Goal: Task Accomplishment & Management: Use online tool/utility

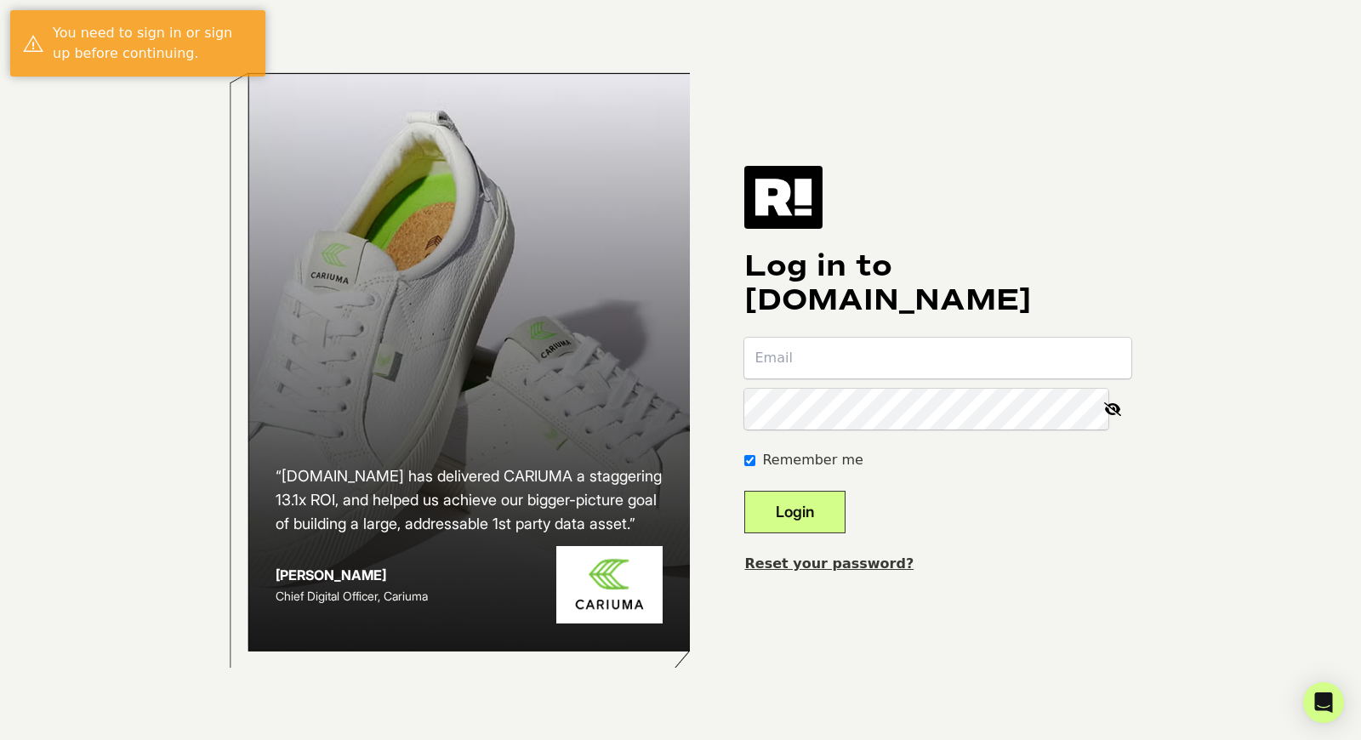
type input "[EMAIL_ADDRESS][DOMAIN_NAME]"
click at [825, 494] on button "Login" at bounding box center [794, 512] width 101 height 43
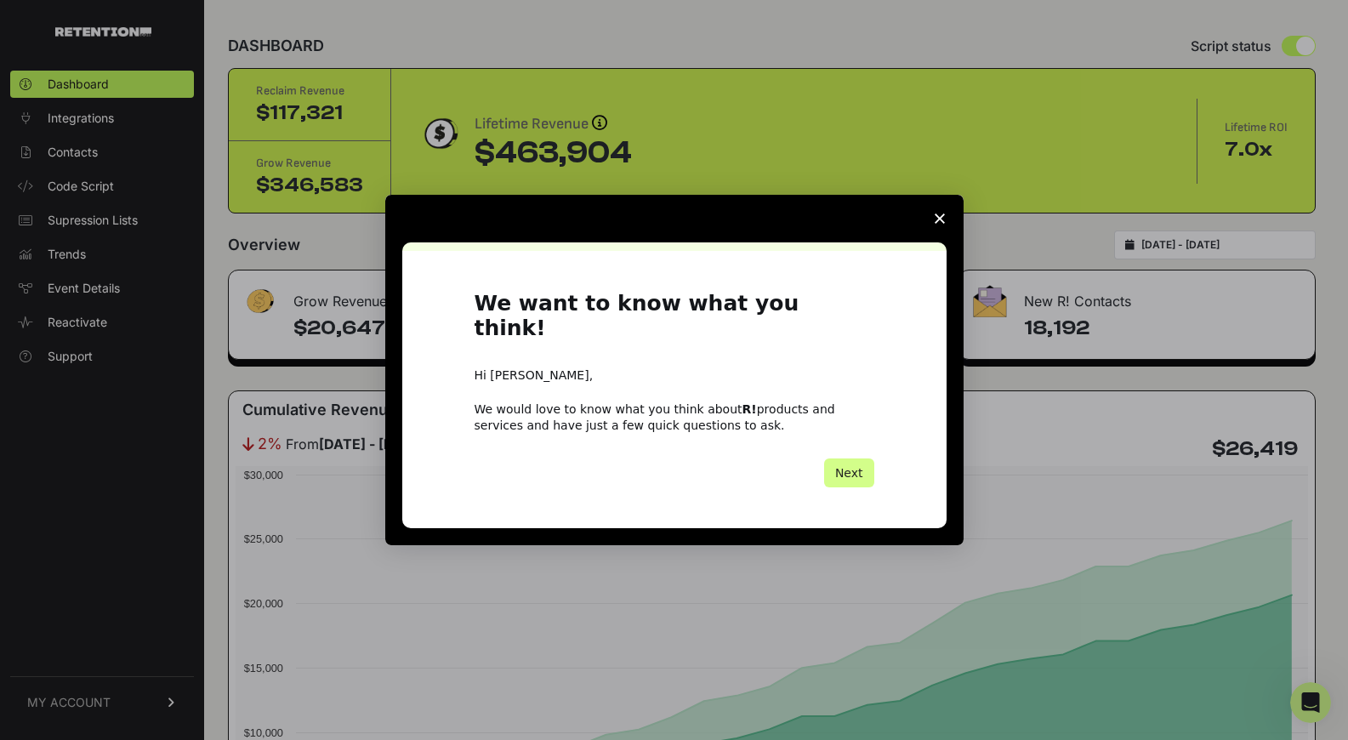
click at [948, 227] on span "Close survey" at bounding box center [940, 219] width 48 height 48
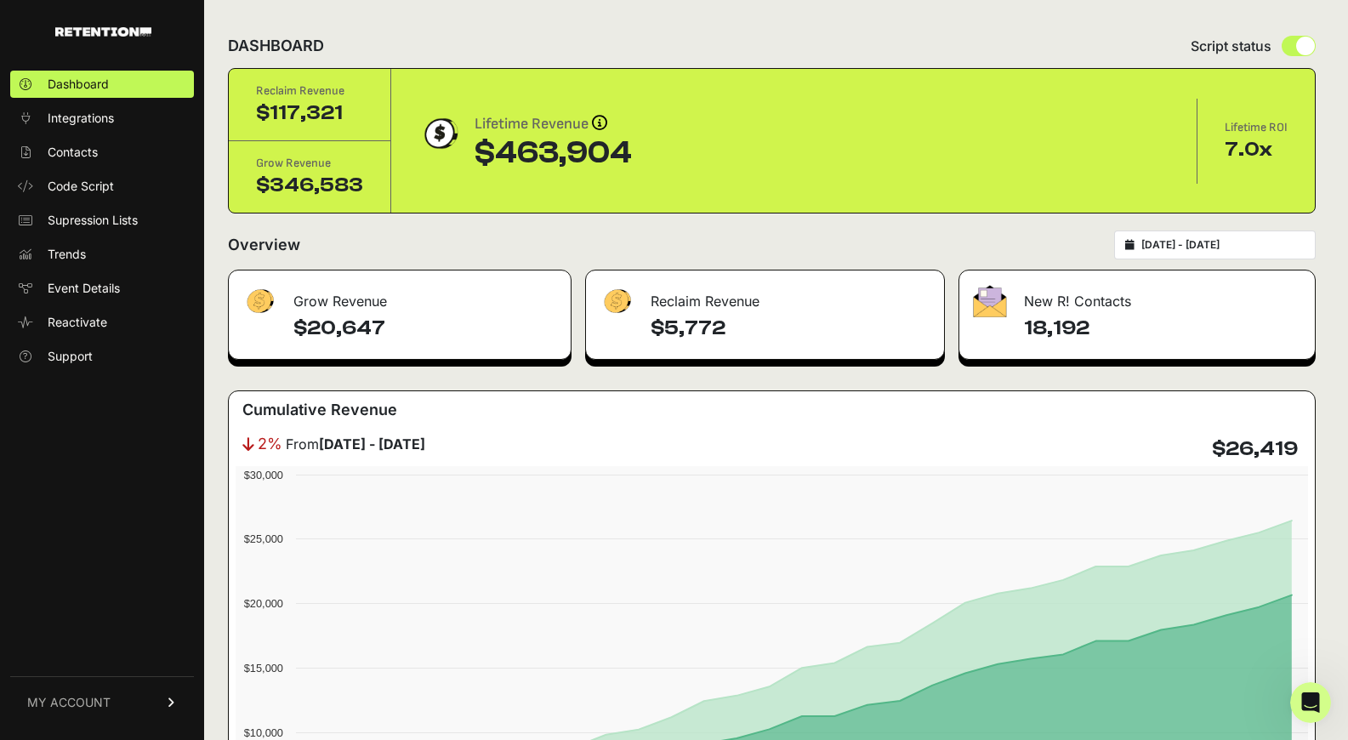
click at [1060, 259] on div "Overview [DATE] - [DATE]" at bounding box center [772, 245] width 1088 height 29
click at [1066, 316] on h4 "18,192" at bounding box center [1162, 328] width 277 height 27
